Goal: Task Accomplishment & Management: Manage account settings

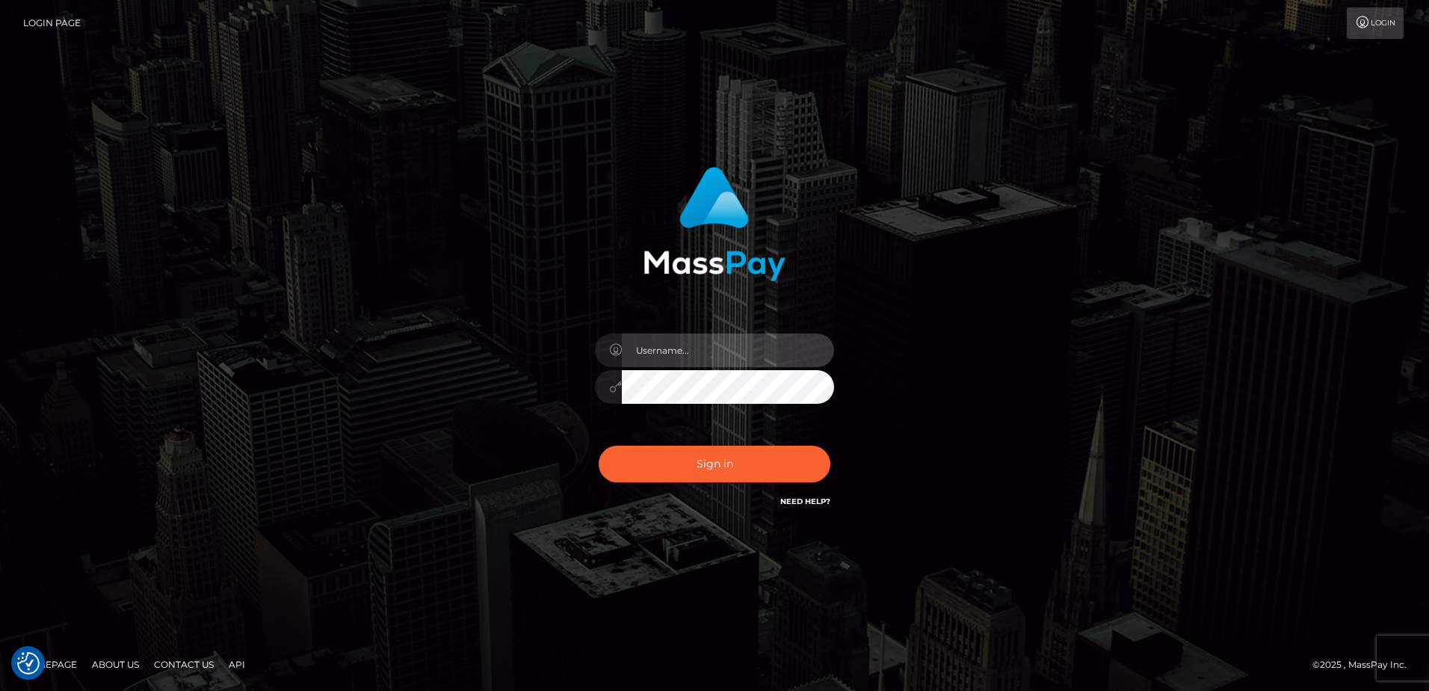
type input "[PERSON_NAME]"
click at [716, 484] on div "Sign in Need Help?" at bounding box center [715, 469] width 262 height 67
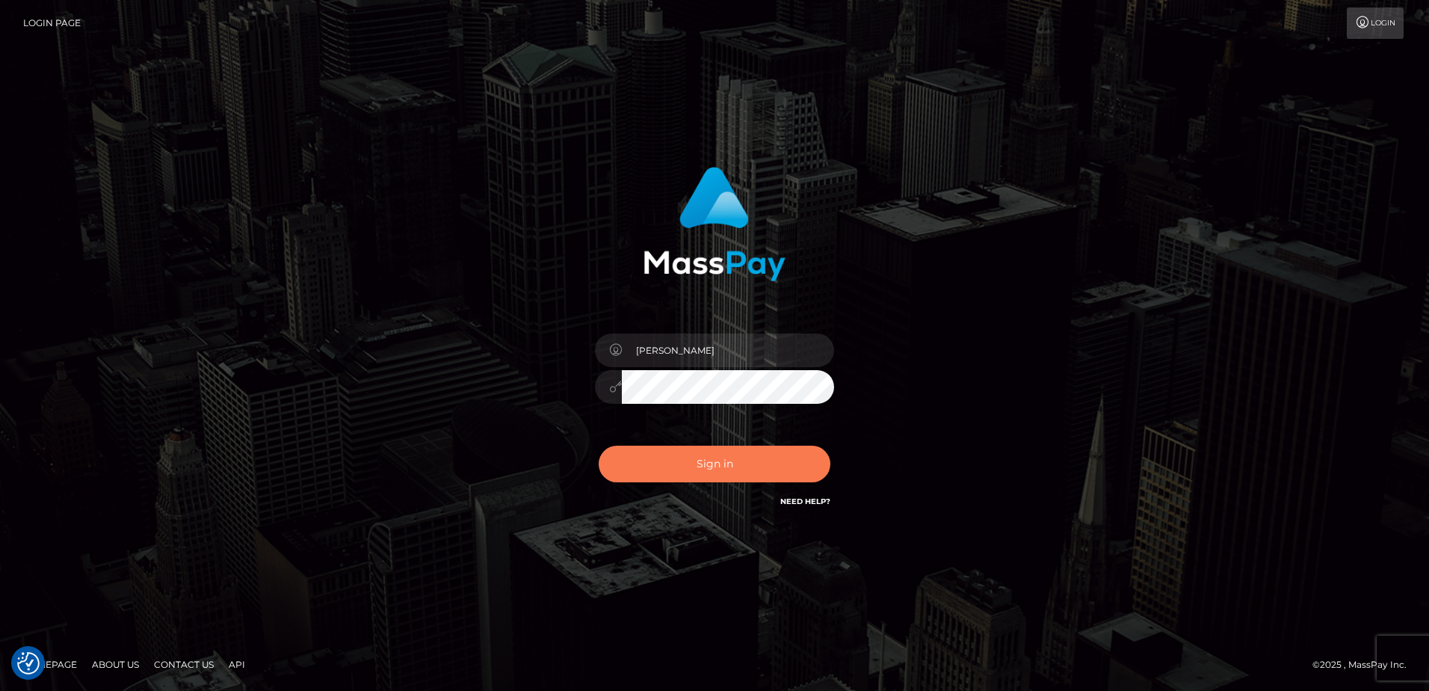
click at [718, 465] on button "Sign in" at bounding box center [715, 463] width 232 height 37
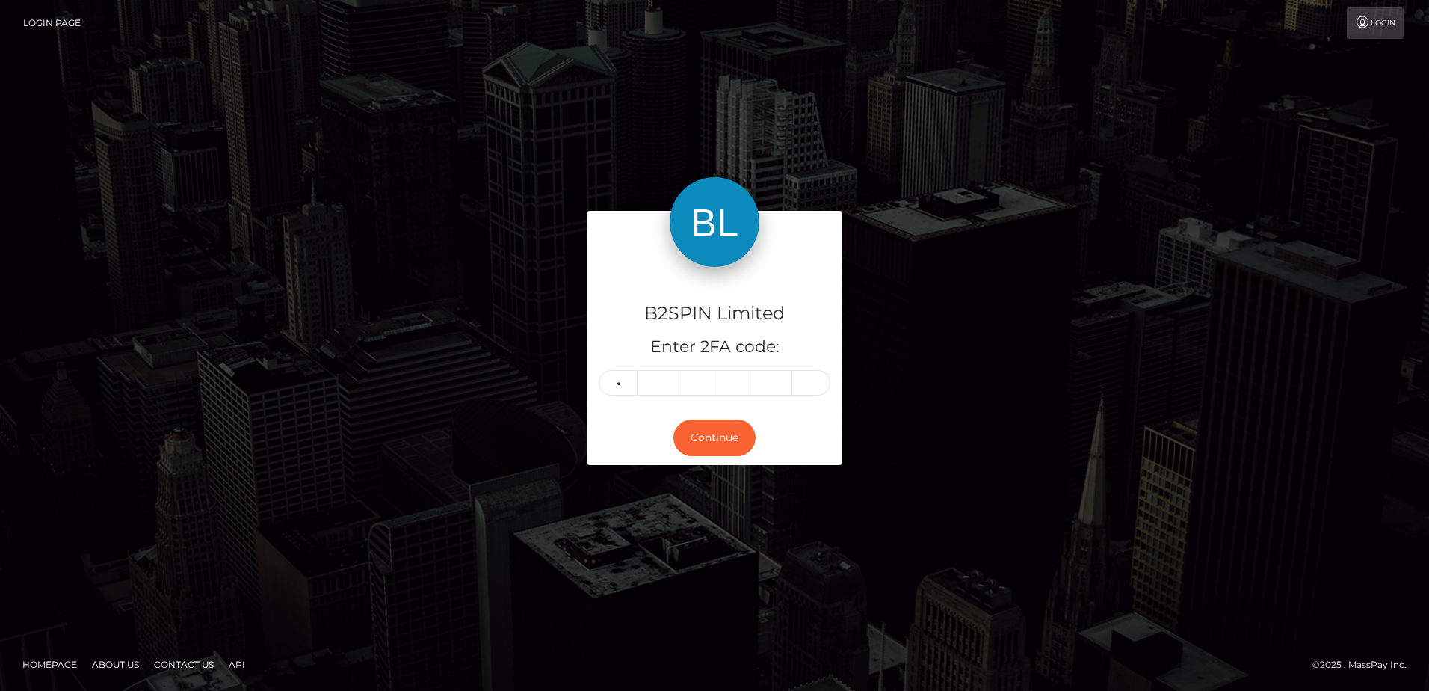
type input "2"
type input "5"
type input "3"
type input "8"
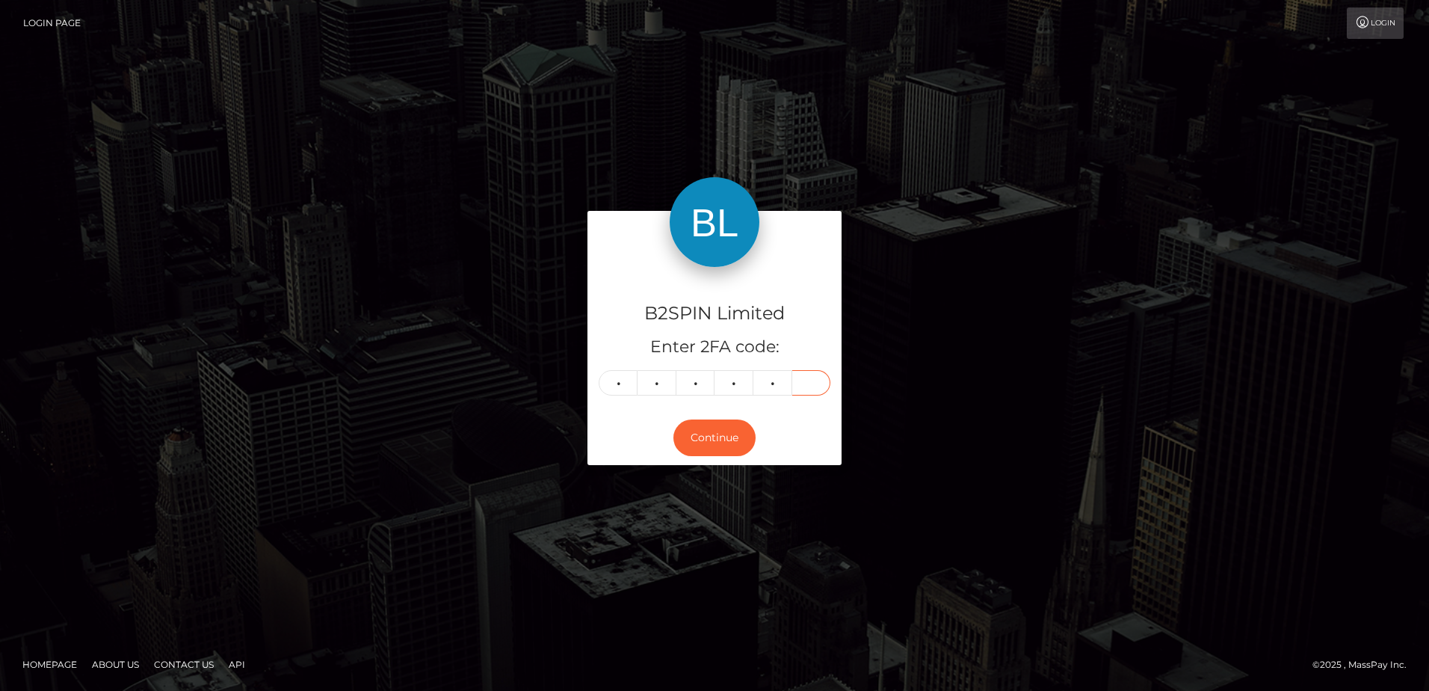
type input "8"
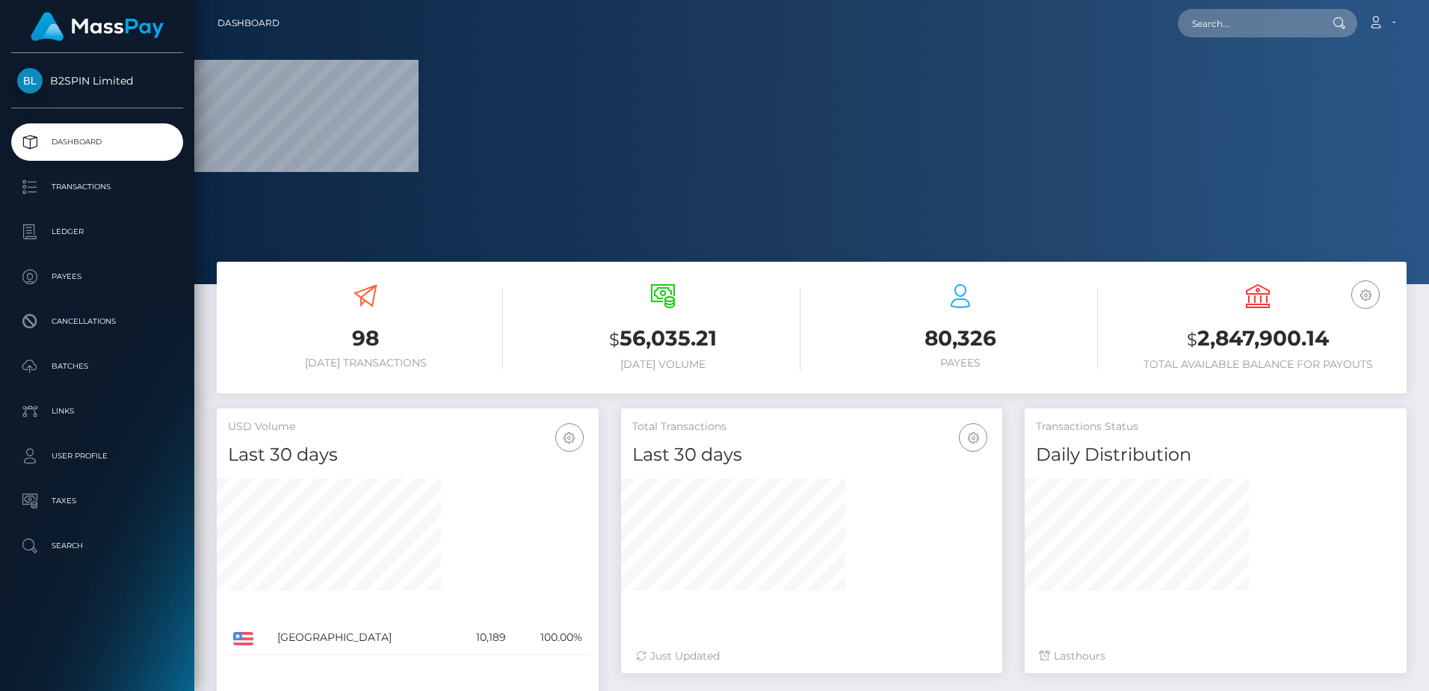
click at [1273, 342] on h3 "$ 2,847,900.14" at bounding box center [1257, 339] width 275 height 31
copy h3 "2,847,900.14"
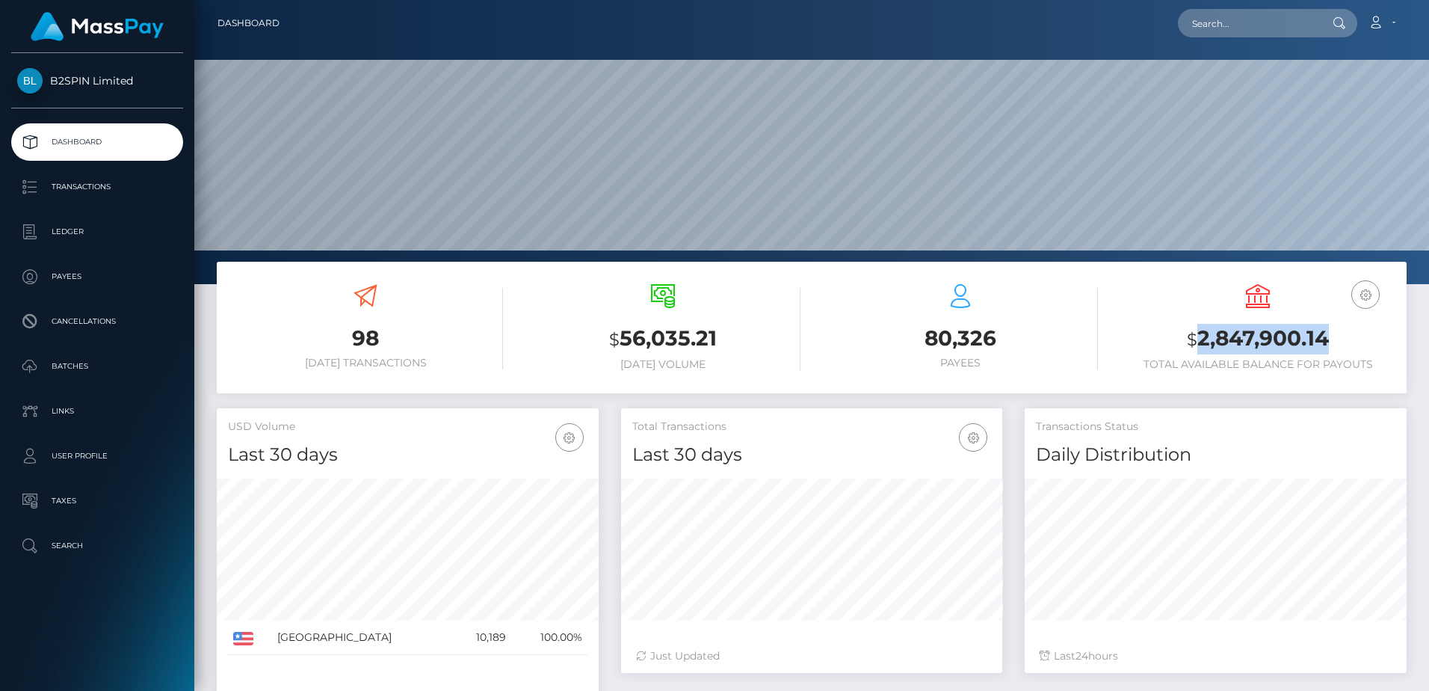
scroll to position [265, 381]
